Goal: Check status: Check status

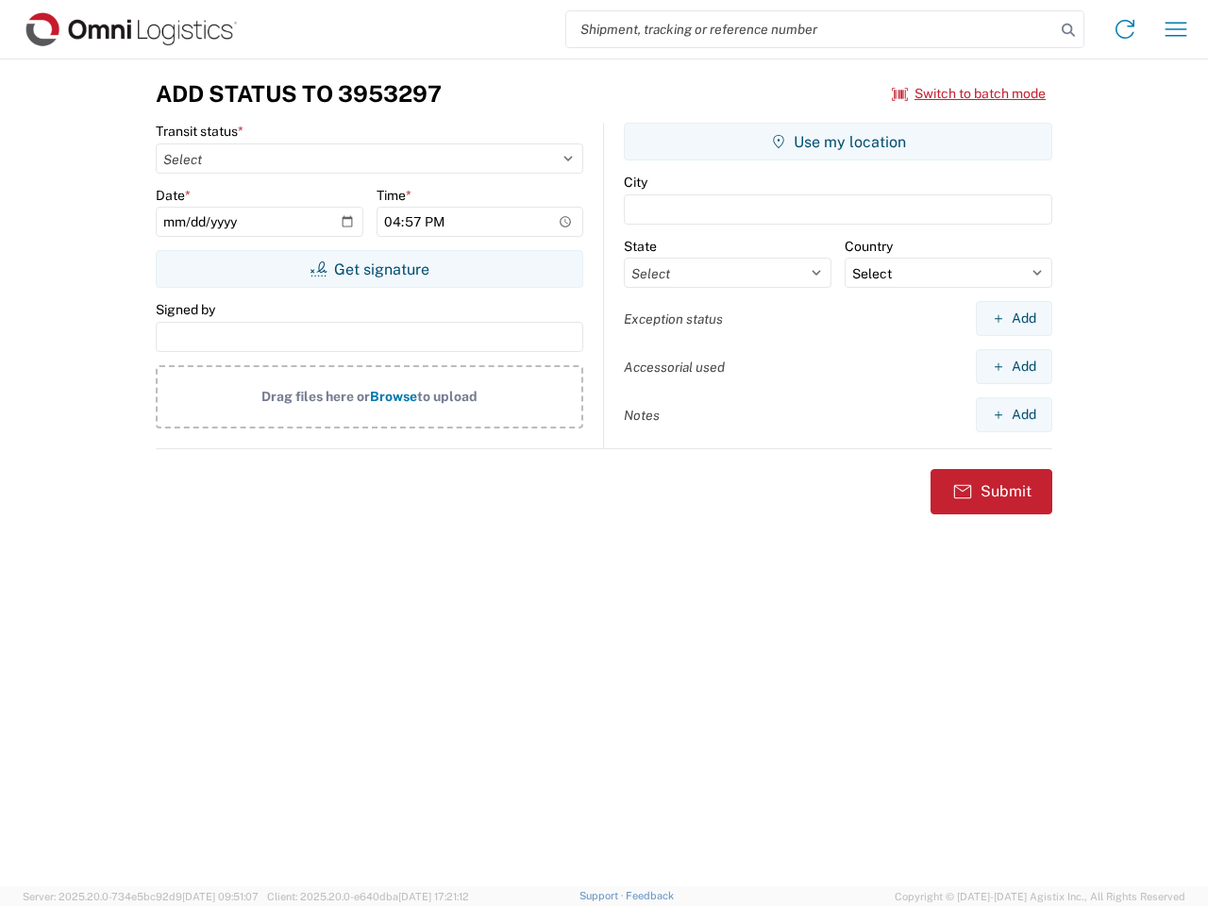
click at [811, 29] on input "search" at bounding box center [810, 29] width 489 height 36
click at [1069, 30] on icon at bounding box center [1068, 30] width 26 height 26
click at [1125, 29] on icon at bounding box center [1125, 29] width 30 height 30
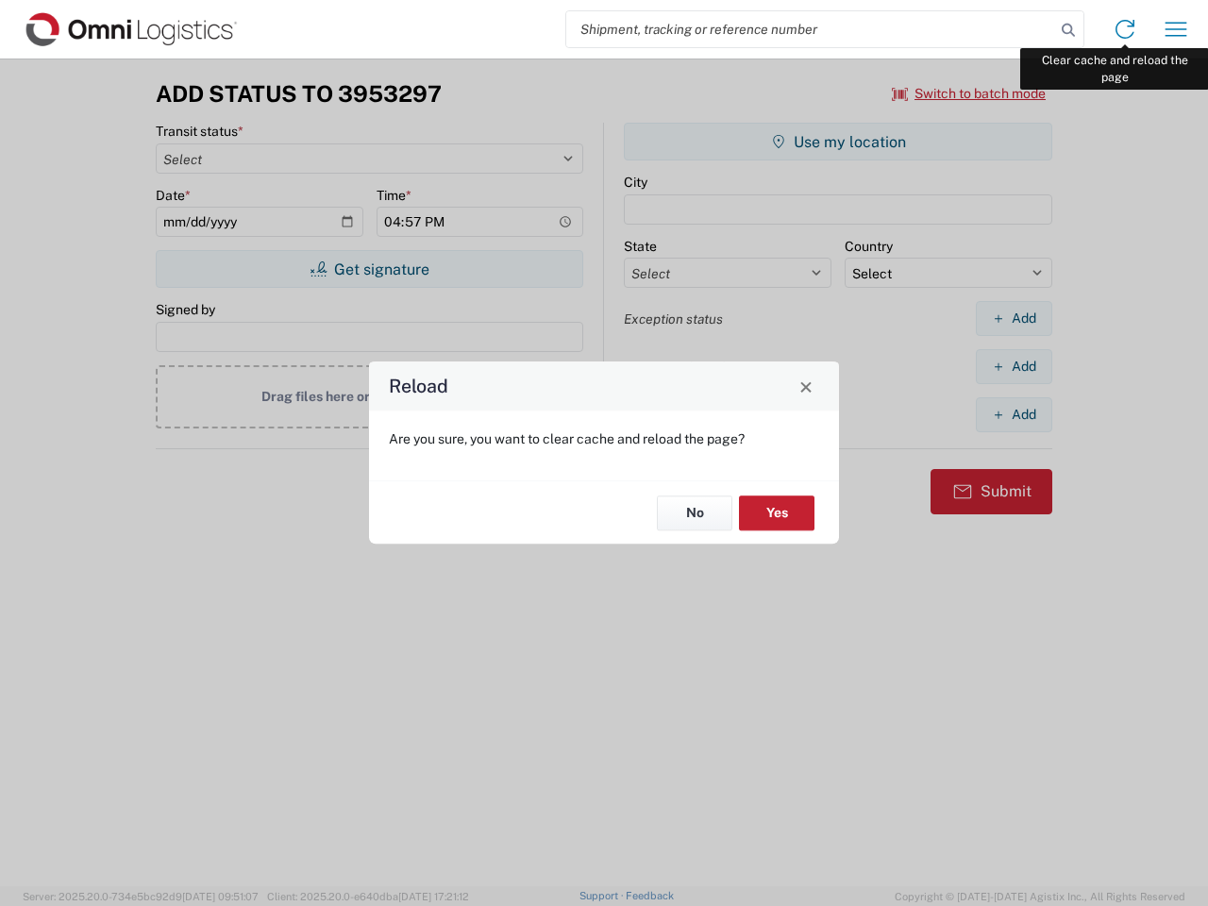
click at [1176, 29] on div "Reload Are you sure, you want to clear cache and reload the page? No Yes" at bounding box center [604, 453] width 1208 height 906
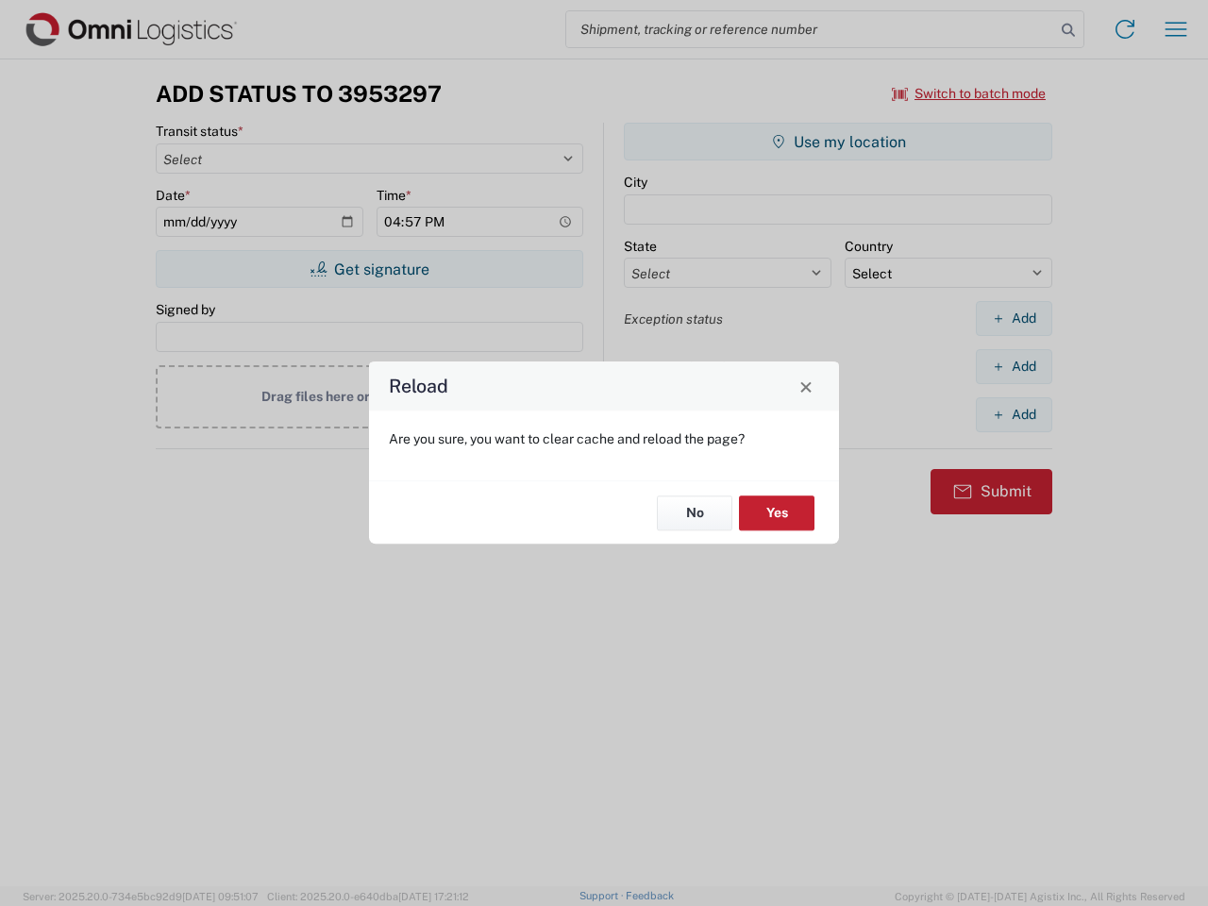
click at [969, 93] on div "Reload Are you sure, you want to clear cache and reload the page? No Yes" at bounding box center [604, 453] width 1208 height 906
click at [369, 269] on div "Reload Are you sure, you want to clear cache and reload the page? No Yes" at bounding box center [604, 453] width 1208 height 906
click at [838, 142] on div "Reload Are you sure, you want to clear cache and reload the page? No Yes" at bounding box center [604, 453] width 1208 height 906
click at [1014, 318] on div "Reload Are you sure, you want to clear cache and reload the page? No Yes" at bounding box center [604, 453] width 1208 height 906
click at [1014, 366] on div "Reload Are you sure, you want to clear cache and reload the page? No Yes" at bounding box center [604, 453] width 1208 height 906
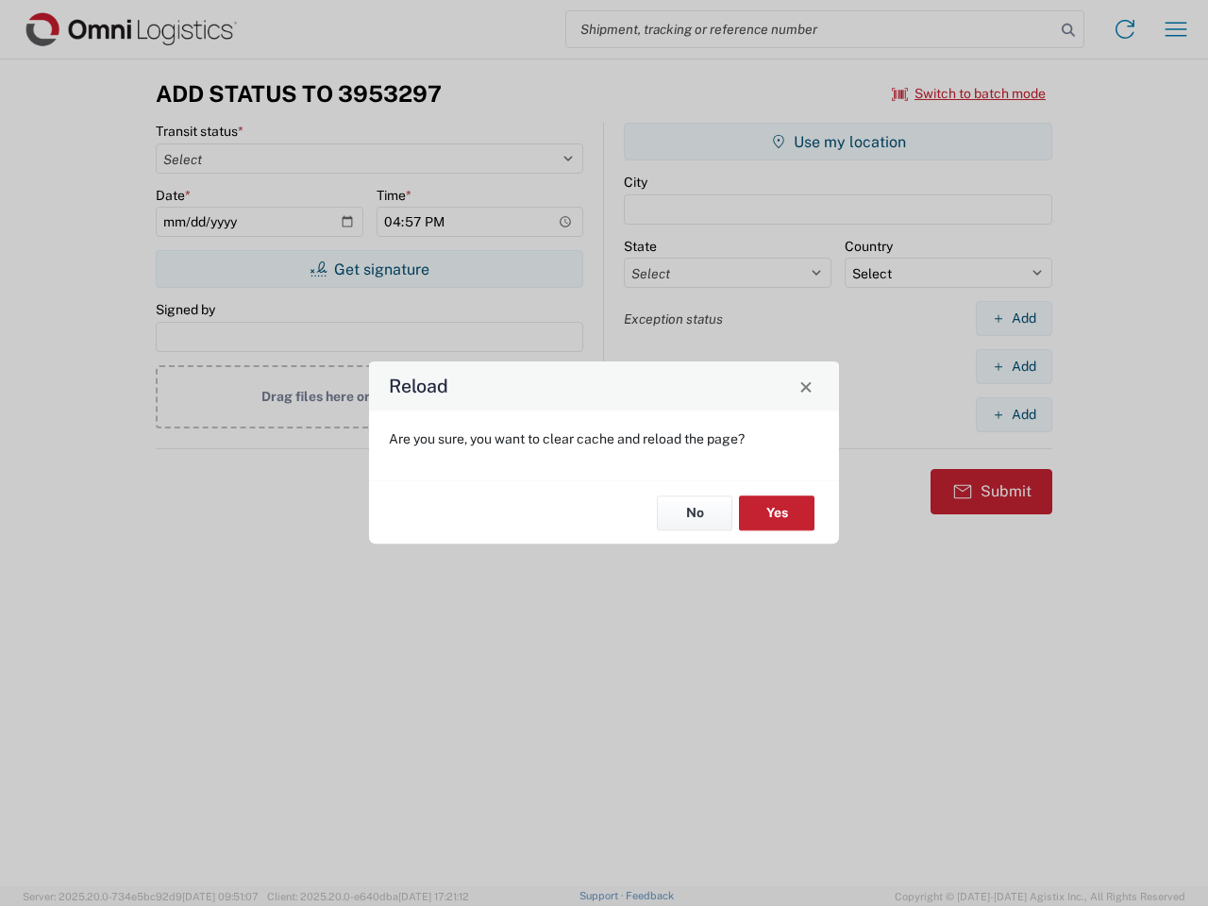
click at [1014, 414] on div "Reload Are you sure, you want to clear cache and reload the page? No Yes" at bounding box center [604, 453] width 1208 height 906
